Goal: Task Accomplishment & Management: Use online tool/utility

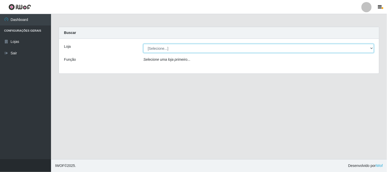
click at [368, 50] on select "[Selecione...] Casatudo BR" at bounding box center [258, 48] width 230 height 9
select select "197"
click at [143, 44] on select "[Selecione...] Casatudo BR" at bounding box center [258, 48] width 230 height 9
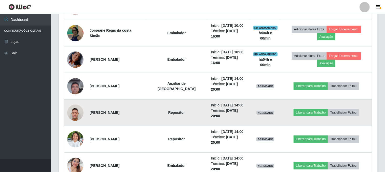
scroll to position [303, 0]
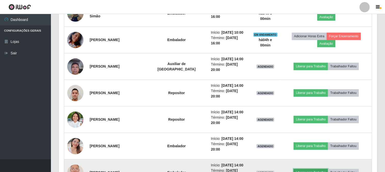
click at [314, 169] on button "Liberar para Trabalho" at bounding box center [311, 172] width 34 height 7
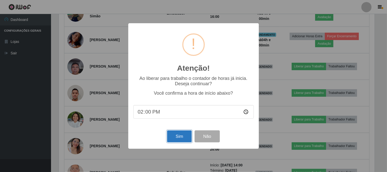
click at [174, 135] on button "Sim" at bounding box center [179, 136] width 25 height 12
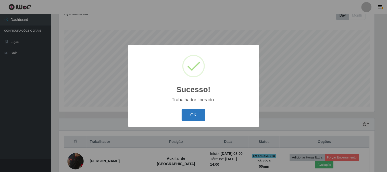
click at [194, 114] on button "OK" at bounding box center [193, 115] width 24 height 12
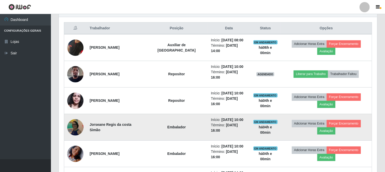
scroll to position [217, 0]
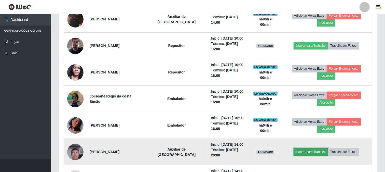
click at [307, 148] on button "Liberar para Trabalho" at bounding box center [311, 151] width 34 height 7
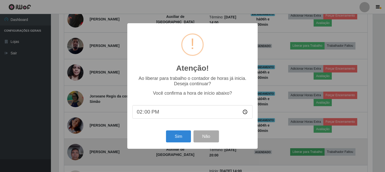
scroll to position [106, 315]
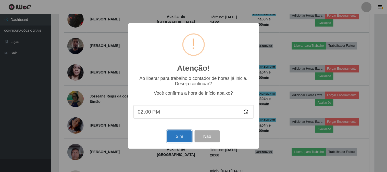
click at [178, 137] on button "Sim" at bounding box center [179, 136] width 25 height 12
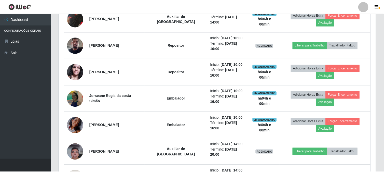
scroll to position [76, 0]
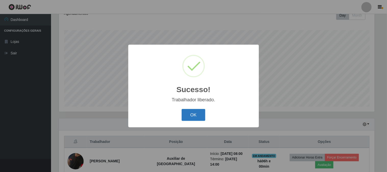
click at [200, 113] on button "OK" at bounding box center [193, 115] width 24 height 12
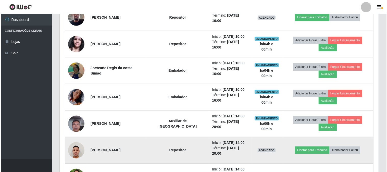
scroll to position [274, 0]
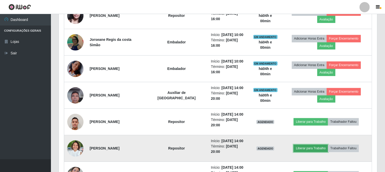
click at [318, 144] on button "Liberar para Trabalho" at bounding box center [311, 147] width 34 height 7
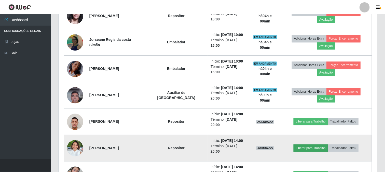
scroll to position [106, 315]
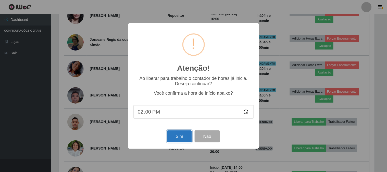
click at [177, 139] on button "Sim" at bounding box center [179, 136] width 25 height 12
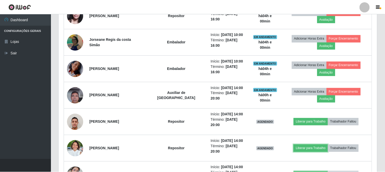
scroll to position [0, 0]
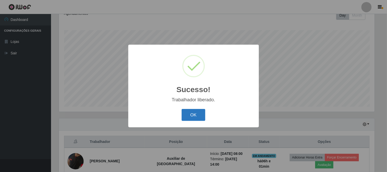
click at [203, 115] on button "OK" at bounding box center [193, 115] width 24 height 12
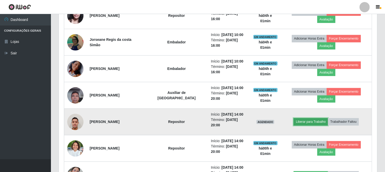
click at [317, 118] on button "Liberar para Trabalho" at bounding box center [311, 121] width 34 height 7
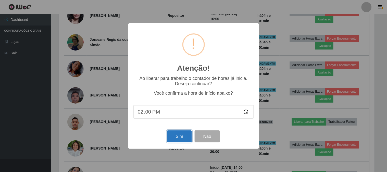
click at [185, 133] on button "Sim" at bounding box center [179, 136] width 25 height 12
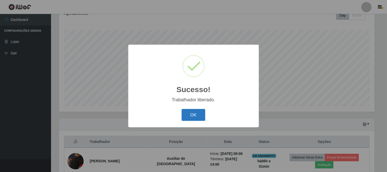
click at [200, 113] on button "OK" at bounding box center [193, 115] width 24 height 12
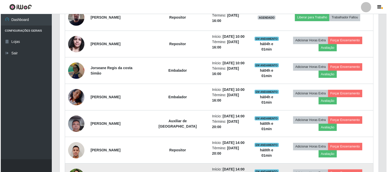
scroll to position [217, 0]
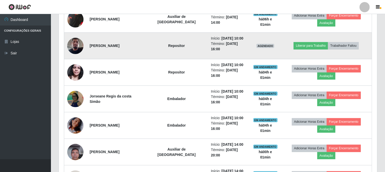
click at [74, 39] on img at bounding box center [75, 46] width 16 height 22
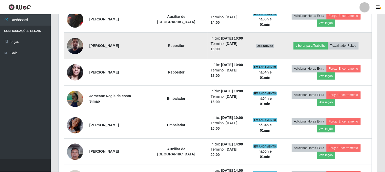
scroll to position [106, 315]
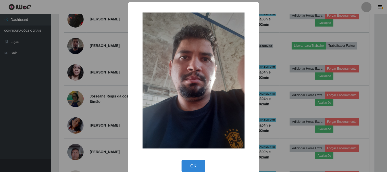
click at [301, 71] on div "× OK Cancel" at bounding box center [193, 86] width 387 height 172
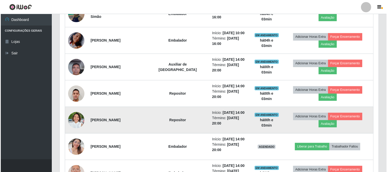
scroll to position [303, 0]
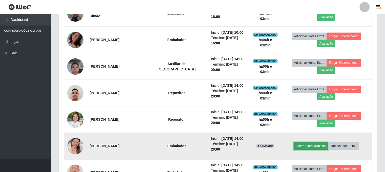
click at [306, 142] on button "Liberar para Trabalho" at bounding box center [311, 145] width 34 height 7
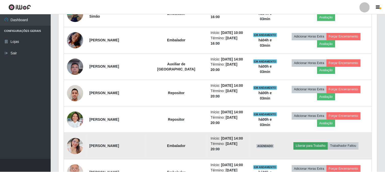
scroll to position [106, 315]
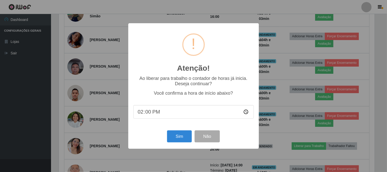
click at [147, 115] on input "14:00" at bounding box center [193, 112] width 120 height 14
type input "14:04"
click at [170, 134] on button "Sim" at bounding box center [179, 136] width 25 height 12
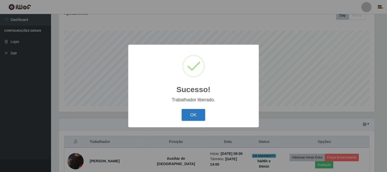
click at [188, 110] on button "OK" at bounding box center [193, 115] width 24 height 12
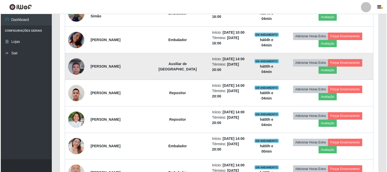
scroll to position [161, 0]
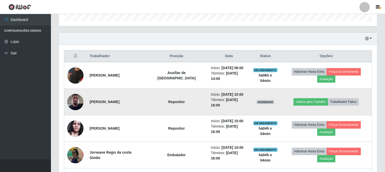
click at [77, 92] on img at bounding box center [75, 102] width 16 height 22
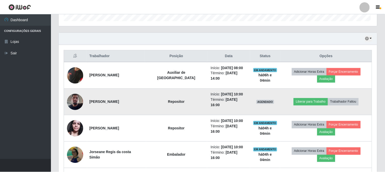
scroll to position [106, 315]
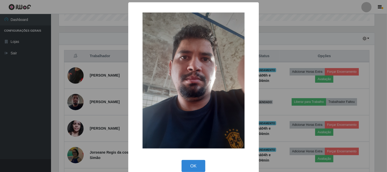
click at [291, 55] on div "× OK Cancel" at bounding box center [193, 86] width 387 height 172
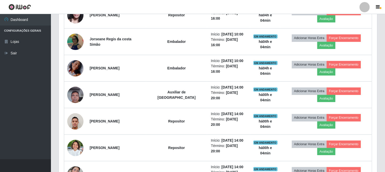
scroll to position [246, 0]
